Goal: Information Seeking & Learning: Find specific fact

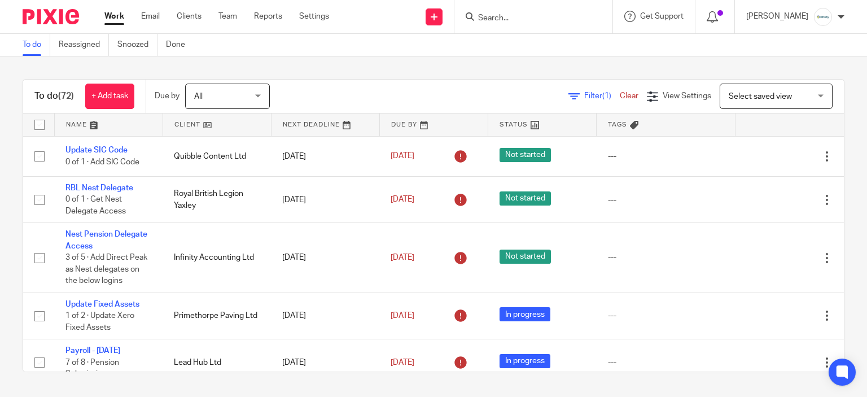
click at [560, 23] on form at bounding box center [537, 17] width 120 height 14
click at [554, 16] on input "Search" at bounding box center [528, 19] width 102 height 10
click at [548, 12] on form at bounding box center [537, 17] width 120 height 14
click at [548, 21] on input "Search" at bounding box center [528, 19] width 102 height 10
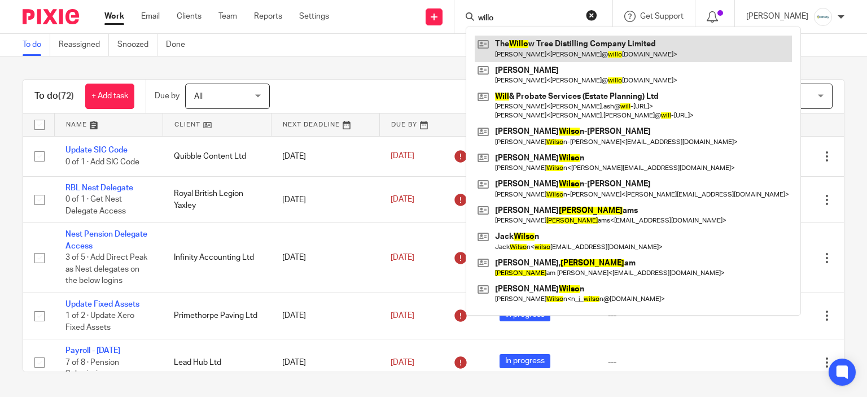
type input "willo"
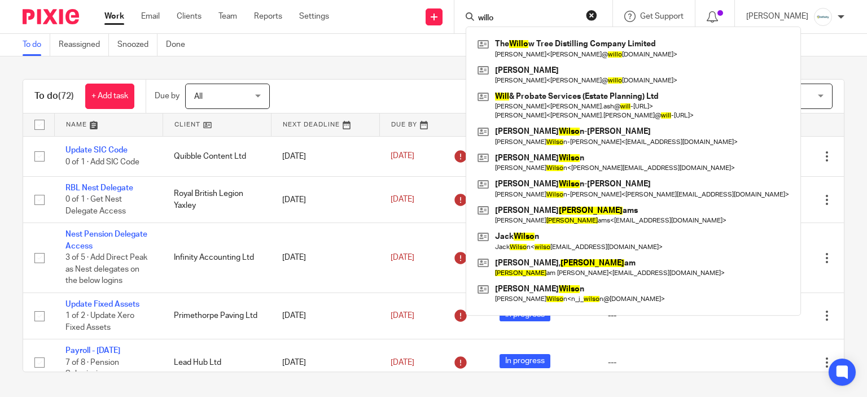
drag, startPoint x: 387, startPoint y: 40, endPoint x: 404, endPoint y: 45, distance: 17.5
click at [388, 40] on div "To do Reassigned Snoozed Done" at bounding box center [433, 45] width 867 height 23
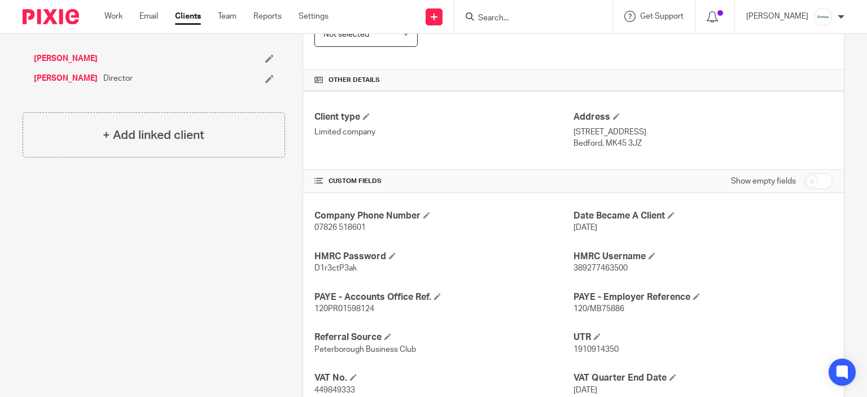
scroll to position [339, 0]
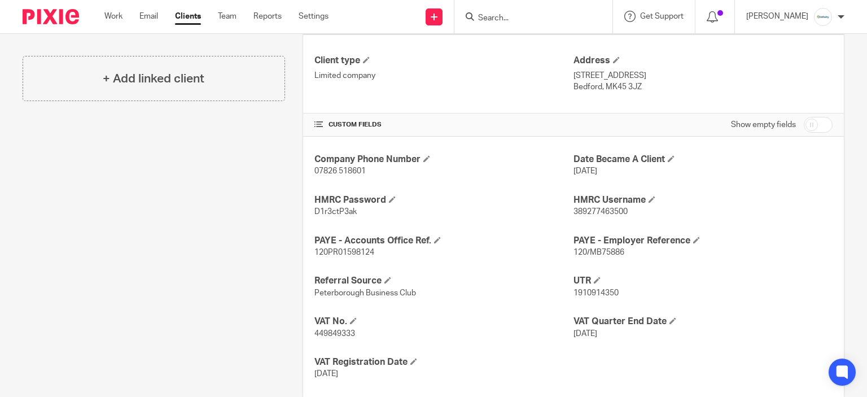
click at [590, 208] on span "389277463500" at bounding box center [600, 212] width 54 height 8
copy span "389277463500"
click at [340, 216] on div "Company Phone Number 07826 518601 Date Became A Client 24 Mar 2021 HMRC Passwor…" at bounding box center [573, 267] width 541 height 260
click at [340, 216] on p "D1r3ctP3ak" at bounding box center [443, 211] width 259 height 11
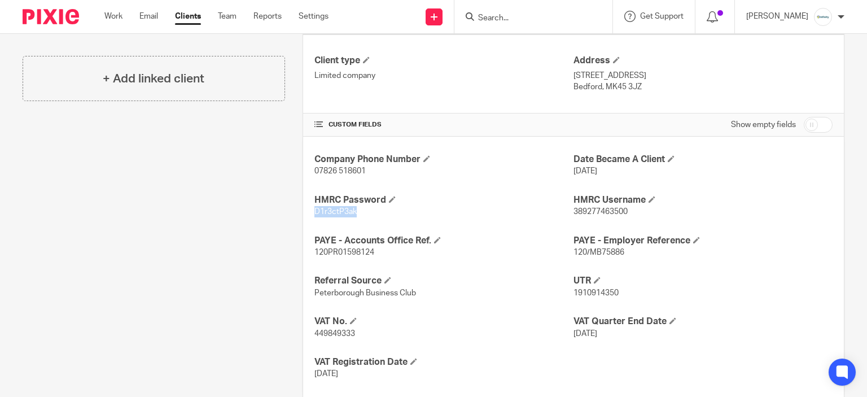
copy span "D1r3ctP3ak"
click at [708, 191] on div "Company Phone Number 07826 518601 Date Became A Client 24 Mar 2021 HMRC Passwor…" at bounding box center [573, 267] width 541 height 260
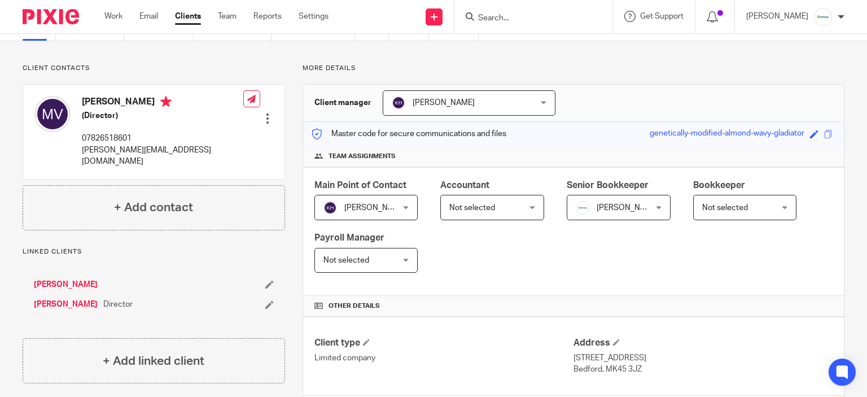
scroll to position [0, 0]
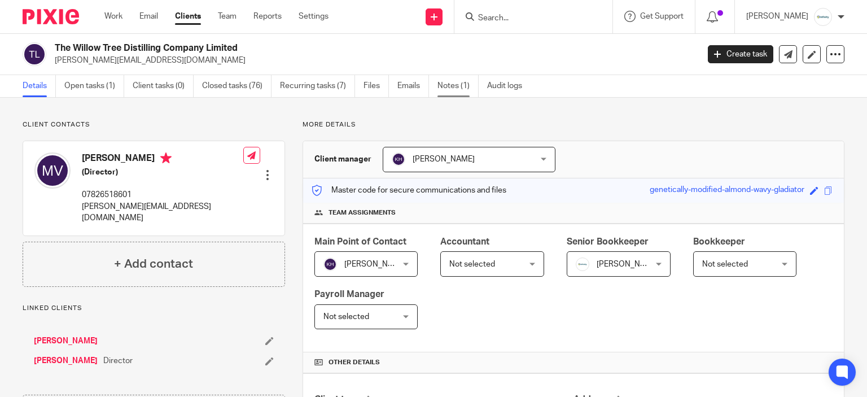
click at [449, 86] on link "Notes (1)" at bounding box center [457, 86] width 41 height 22
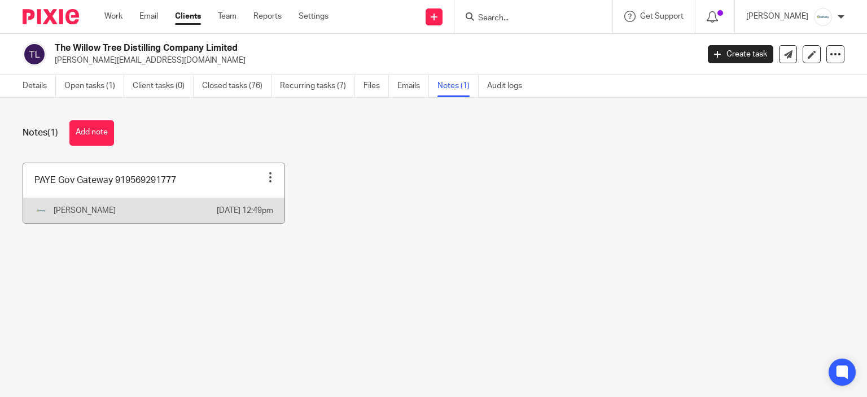
click at [149, 197] on link at bounding box center [153, 193] width 261 height 60
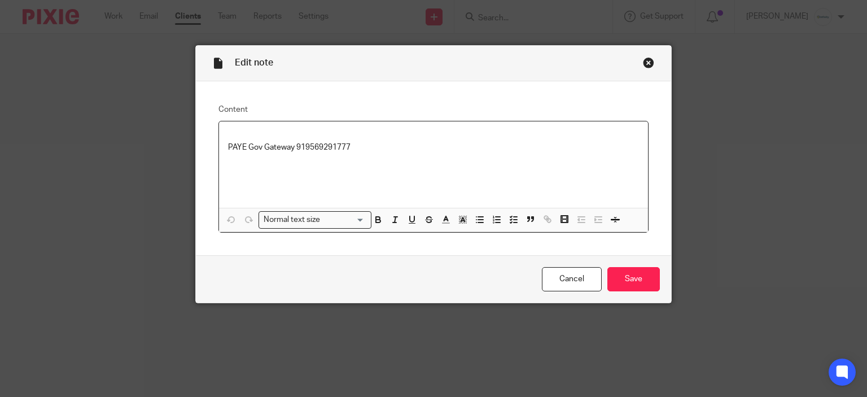
click at [315, 151] on p "PAYE Gov Gateway 919569291777" at bounding box center [433, 141] width 411 height 23
copy p "919569291777"
click at [330, 144] on p "PAYE Gov Gateway 919569291777" at bounding box center [433, 141] width 411 height 23
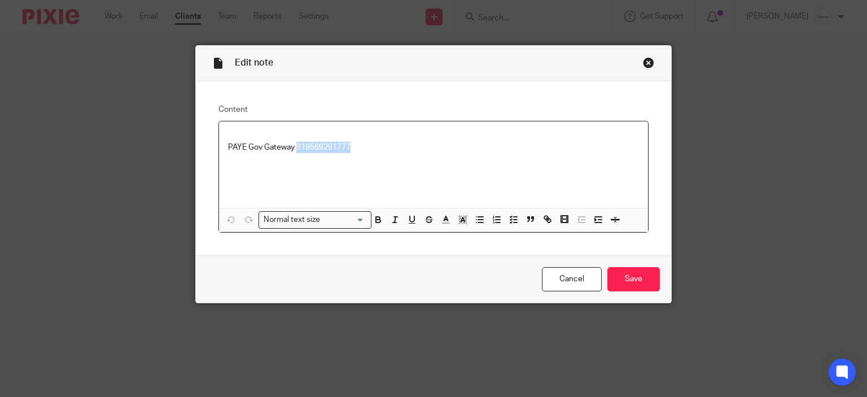
copy p "919569291777"
click at [644, 59] on div "Close this dialog window" at bounding box center [648, 62] width 11 height 11
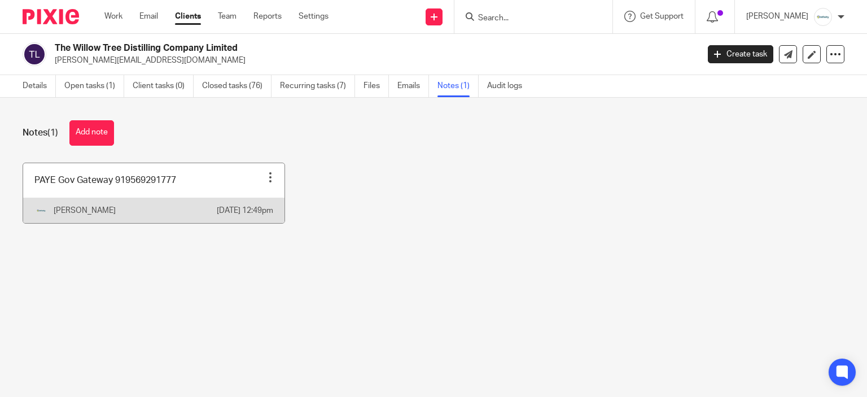
click at [209, 205] on link at bounding box center [153, 193] width 261 height 60
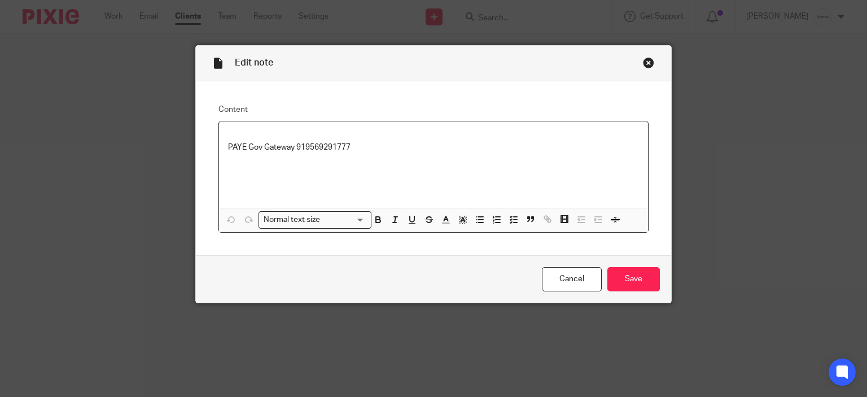
click at [309, 144] on p "PAYE Gov Gateway 919569291777" at bounding box center [433, 141] width 411 height 23
copy p "919569291777"
click at [629, 270] on input "Save" at bounding box center [633, 279] width 52 height 24
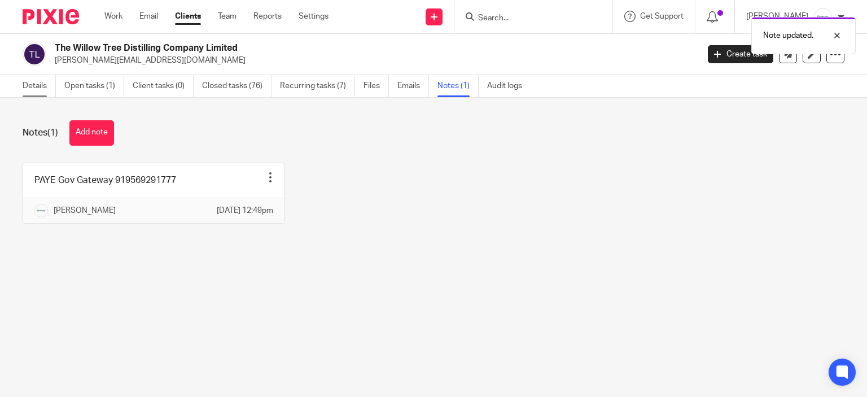
click at [37, 90] on link "Details" at bounding box center [39, 86] width 33 height 22
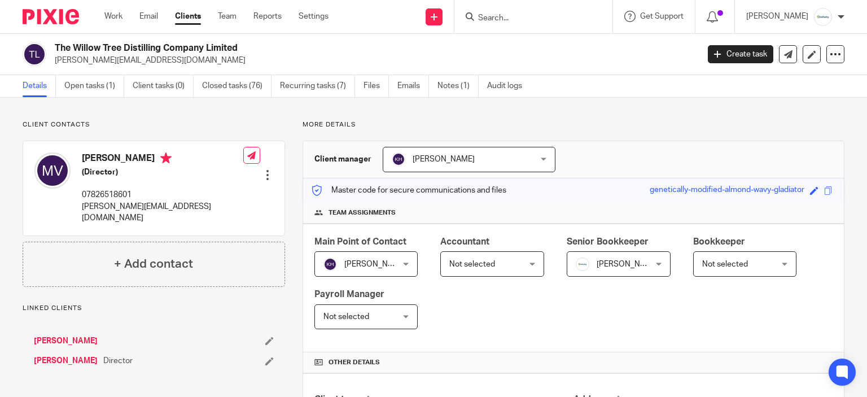
scroll to position [451, 0]
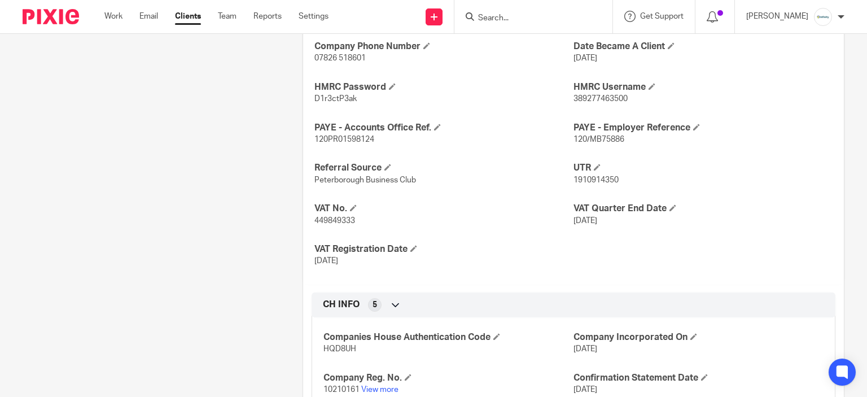
click at [333, 102] on p "D1r3ctP3ak" at bounding box center [443, 98] width 259 height 11
copy span "D1r3ctP3ak"
click at [591, 99] on span "389277463500" at bounding box center [600, 99] width 54 height 8
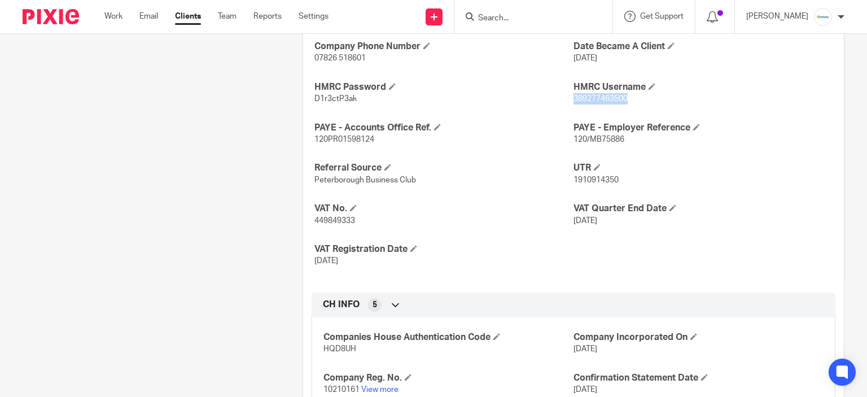
click at [591, 99] on span "389277463500" at bounding box center [600, 99] width 54 height 8
copy span "389277463500"
click at [497, 215] on p "449849333" at bounding box center [443, 220] width 259 height 11
click at [578, 139] on span "120/MB75886" at bounding box center [598, 139] width 51 height 8
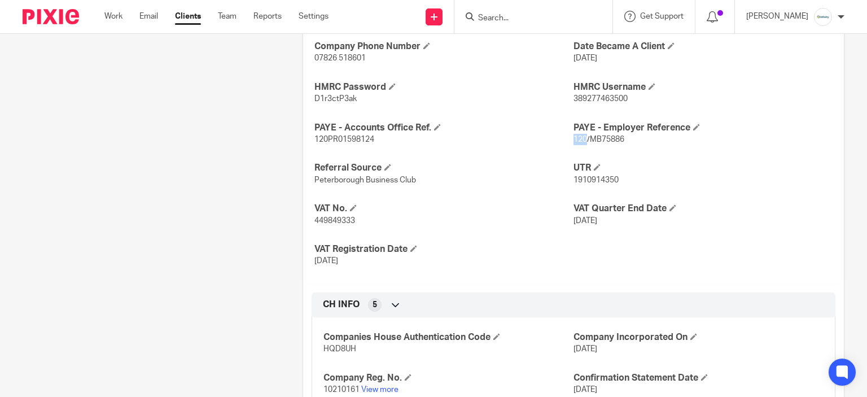
copy span "120"
click at [596, 146] on div "Company Phone Number 07826 518601 Date Became A Client 24 Mar 2021 HMRC Passwor…" at bounding box center [573, 154] width 541 height 260
copy span "MB75886"
click at [357, 135] on span "120PR01598124" at bounding box center [344, 139] width 60 height 8
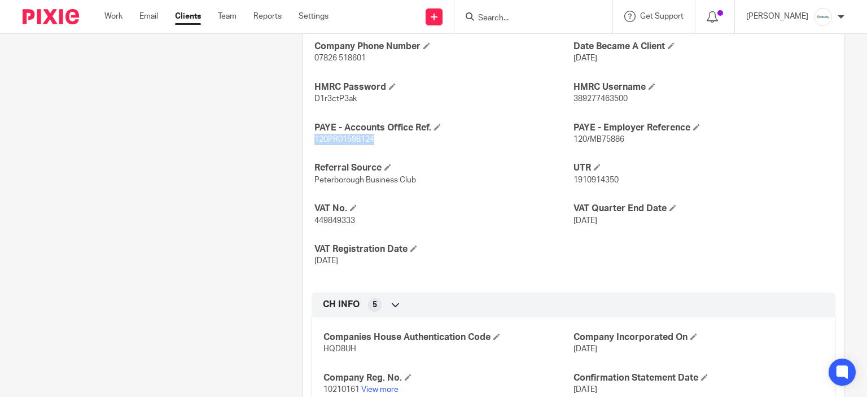
click at [357, 135] on span "120PR01598124" at bounding box center [344, 139] width 60 height 8
copy span "120PR01598124"
click at [134, 214] on div "Client contacts Mary Vincent (Director) 07826518601 mary@willowtreedistilling.c…" at bounding box center [145, 64] width 280 height 791
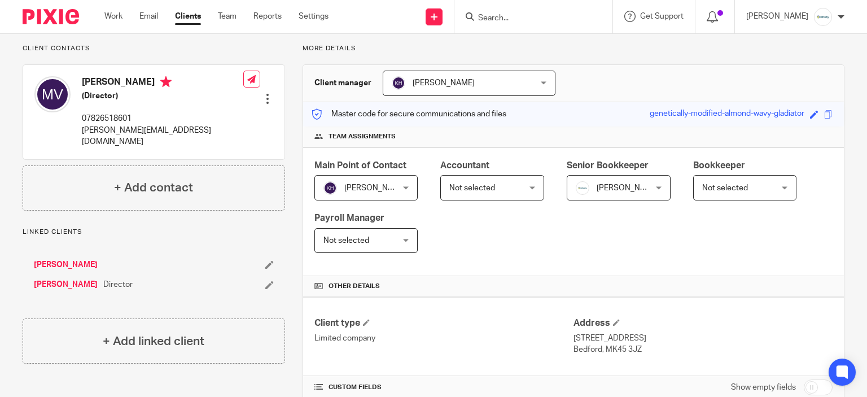
scroll to position [0, 0]
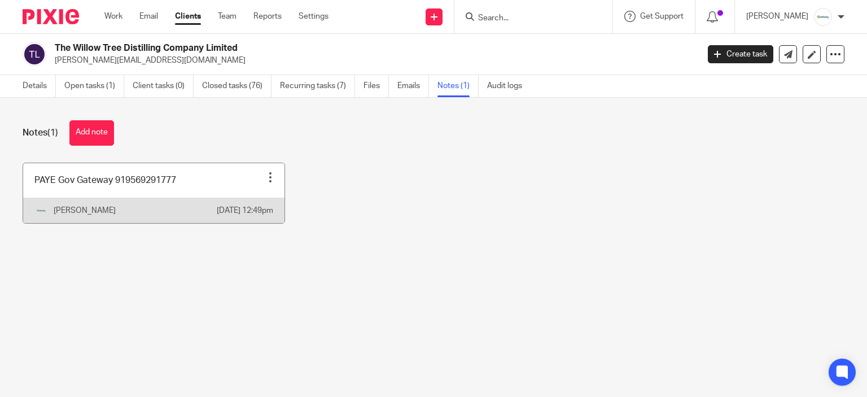
click at [88, 192] on link at bounding box center [153, 193] width 261 height 60
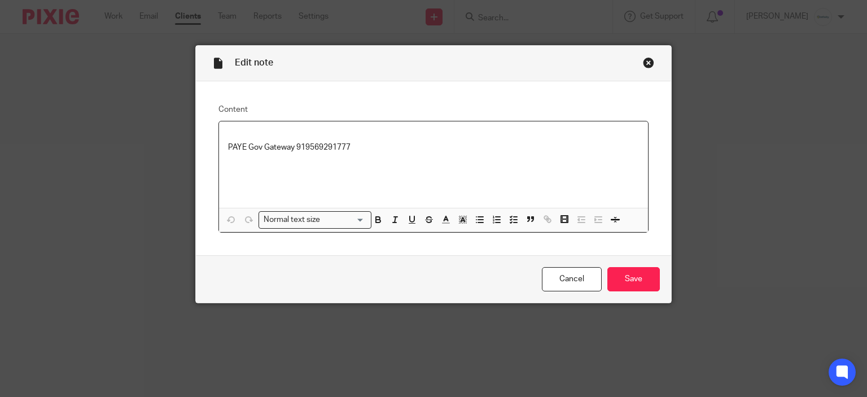
click at [328, 137] on p "PAYE Gov Gateway 919569291777" at bounding box center [433, 141] width 411 height 23
click at [321, 153] on div "PAYE Gov Gateway 919569291777" at bounding box center [433, 164] width 429 height 86
click at [320, 153] on div "PAYE Gov Gateway 919569291777" at bounding box center [433, 164] width 429 height 86
copy p "919569291777"
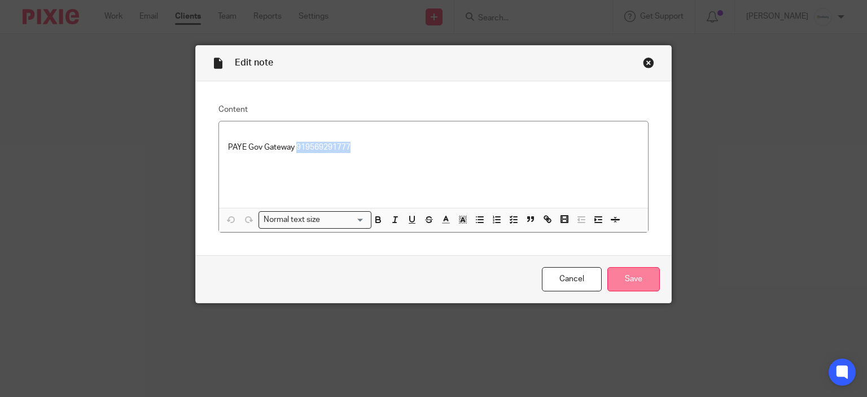
click at [646, 279] on input "Save" at bounding box center [633, 279] width 52 height 24
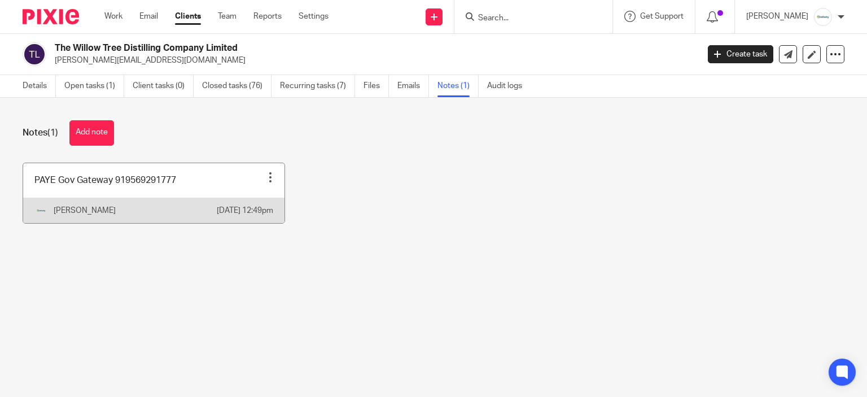
click at [131, 207] on link at bounding box center [153, 193] width 261 height 60
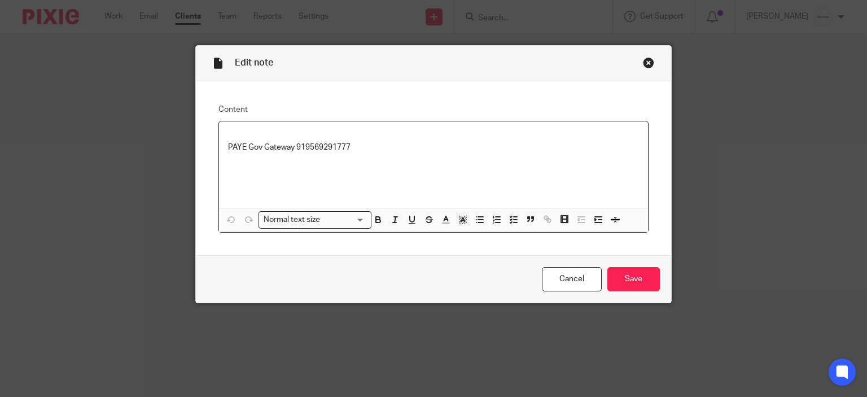
click at [315, 150] on p "PAYE Gov Gateway 919569291777" at bounding box center [433, 141] width 411 height 23
drag, startPoint x: 0, startPoint y: 0, endPoint x: 315, endPoint y: 151, distance: 349.6
click at [315, 151] on p "PAYE Gov Gateway 919569291777" at bounding box center [433, 141] width 411 height 23
copy p "919569291777"
click at [330, 147] on p "PAYE Gov Gateway 919569291777" at bounding box center [433, 141] width 411 height 23
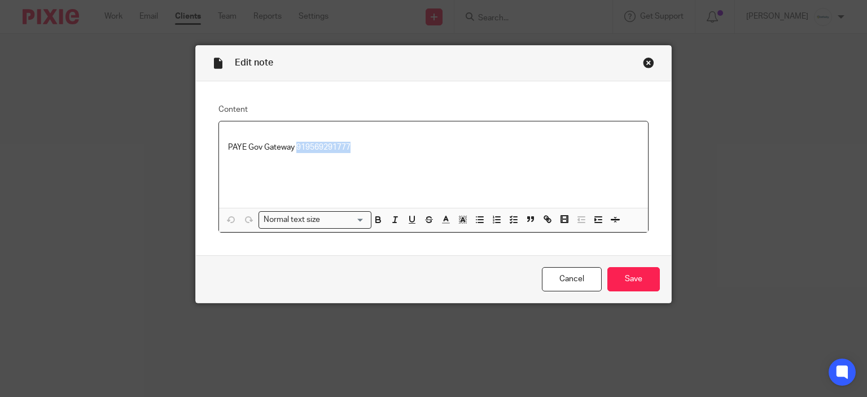
click at [330, 147] on p "PAYE Gov Gateway 919569291777" at bounding box center [433, 141] width 411 height 23
copy p "919569291777"
click at [435, 129] on div "PAYE Gov Gateway 919569291777" at bounding box center [433, 164] width 429 height 86
click at [649, 69] on div "Edit note" at bounding box center [434, 64] width 476 height 36
click at [647, 63] on div "Close this dialog window" at bounding box center [648, 62] width 11 height 11
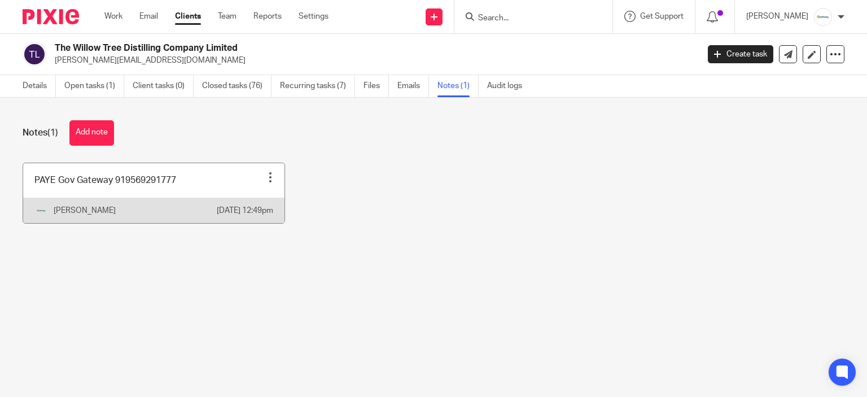
click at [265, 172] on div at bounding box center [270, 177] width 11 height 11
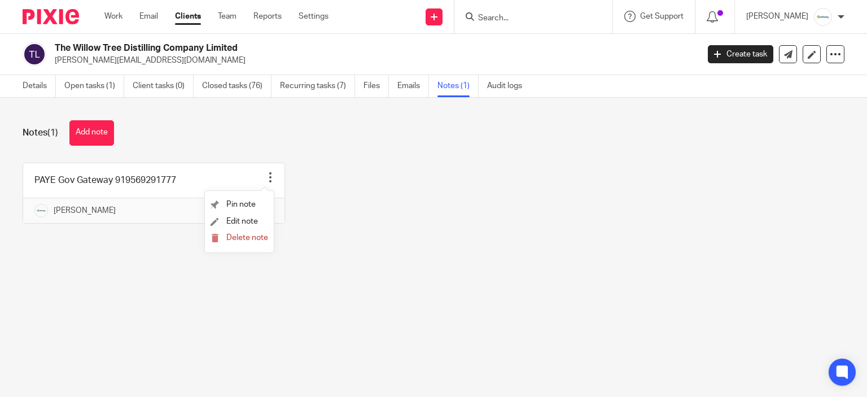
click at [350, 218] on div "PAYE Gov Gateway 919569291777 Pin note Edit note Delete note [PERSON_NAME] [DAT…" at bounding box center [424, 202] width 839 height 78
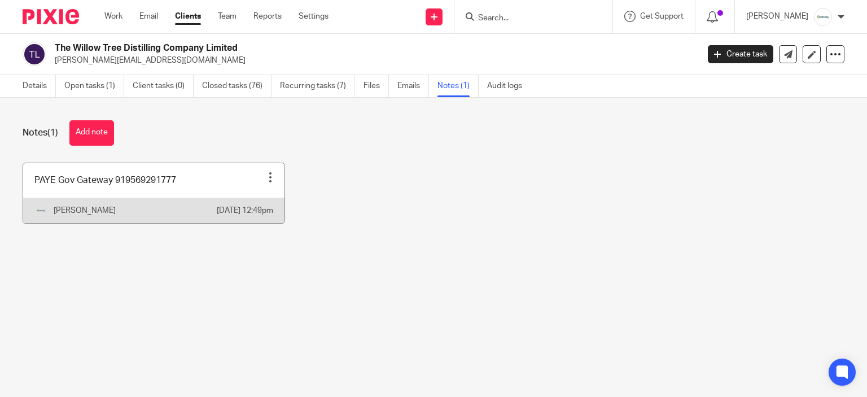
click at [40, 194] on link at bounding box center [153, 193] width 261 height 60
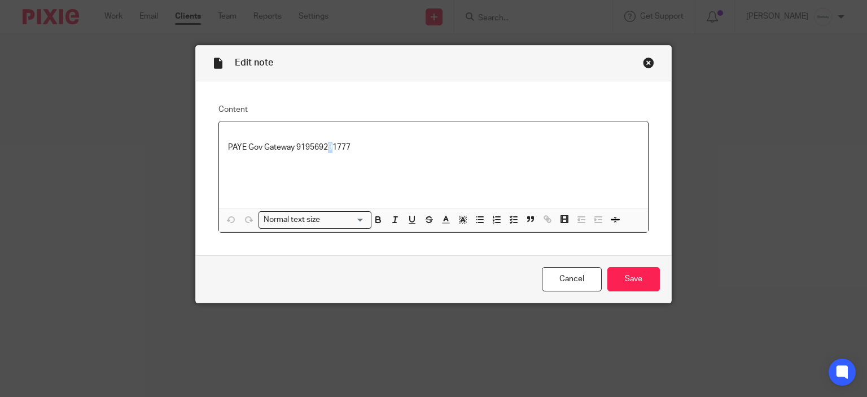
click at [325, 151] on p "PAYE Gov Gateway 919569291777" at bounding box center [433, 141] width 411 height 23
click at [326, 147] on p "PAYE Gov Gateway 919569291777" at bounding box center [433, 141] width 411 height 23
click at [350, 162] on div "PAYE Gov Gateway 919569291777" at bounding box center [433, 164] width 429 height 86
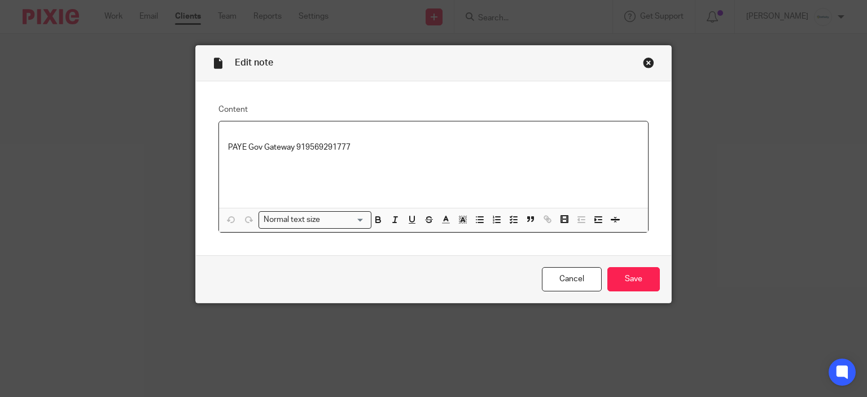
click at [333, 148] on p "PAYE Gov Gateway 919569291777" at bounding box center [433, 141] width 411 height 23
click at [333, 147] on p "PAYE Gov Gateway 919569291777" at bounding box center [433, 141] width 411 height 23
copy p "919569291777"
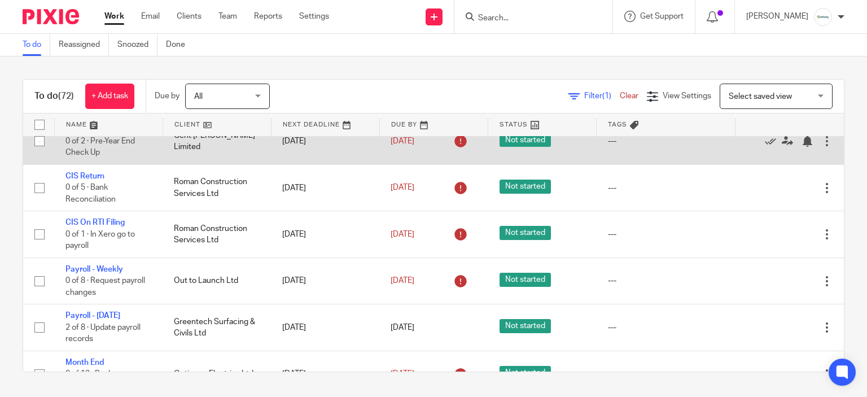
scroll to position [508, 0]
